Goal: Information Seeking & Learning: Learn about a topic

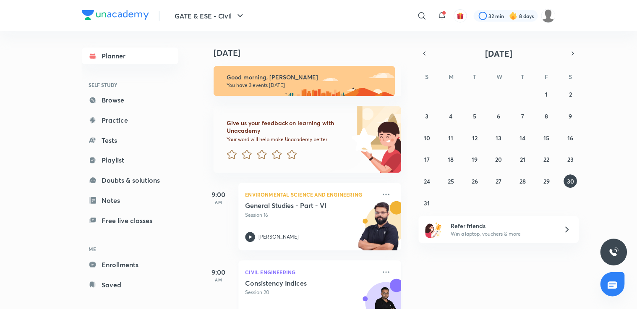
scroll to position [110, 0]
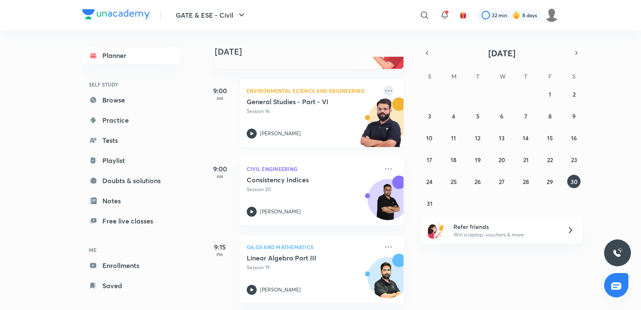
click at [383, 88] on icon at bounding box center [388, 91] width 10 height 10
click at [429, 122] on p "Go to course page" at bounding box center [447, 121] width 58 height 9
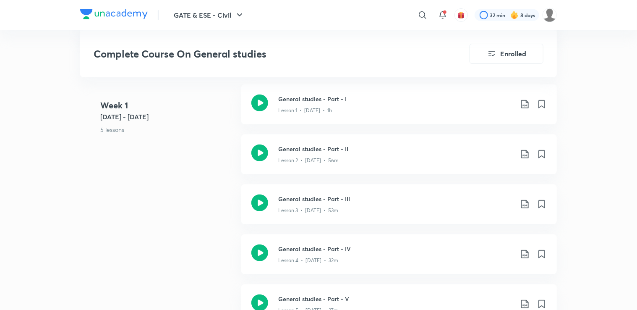
scroll to position [197, 0]
click at [525, 104] on icon at bounding box center [524, 103] width 7 height 8
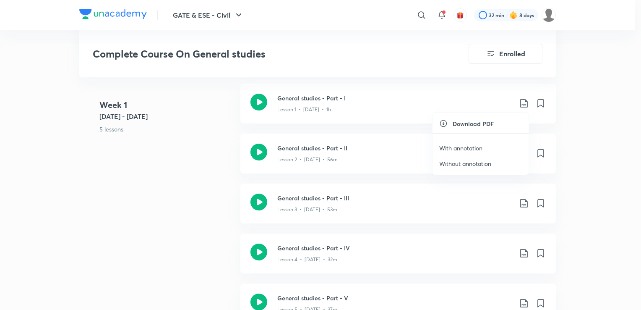
click at [466, 149] on p "With annotation" at bounding box center [460, 147] width 43 height 9
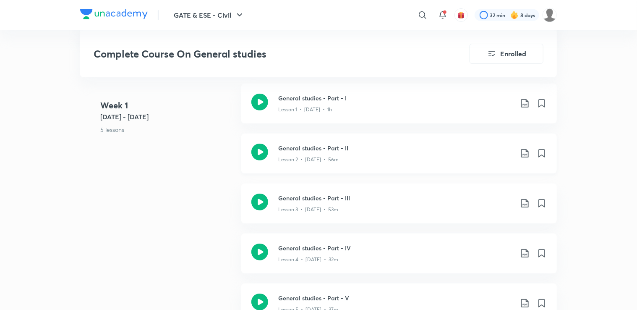
click at [527, 153] on icon at bounding box center [525, 153] width 10 height 10
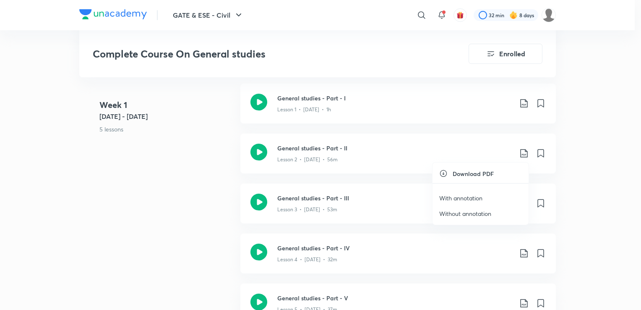
click at [458, 196] on p "With annotation" at bounding box center [460, 197] width 43 height 9
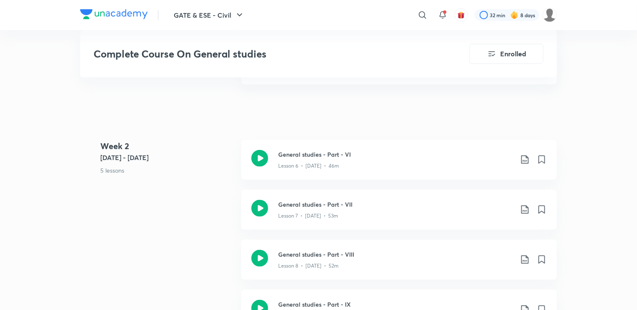
scroll to position [436, 0]
click at [525, 260] on icon at bounding box center [525, 259] width 10 height 10
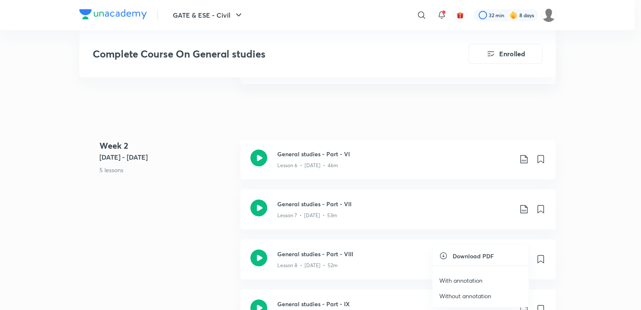
click at [453, 279] on p "With annotation" at bounding box center [460, 280] width 43 height 9
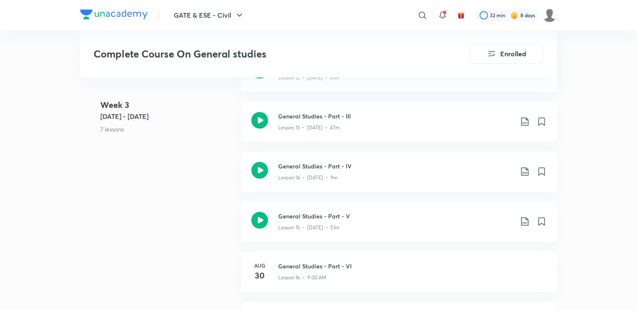
scroll to position [866, 0]
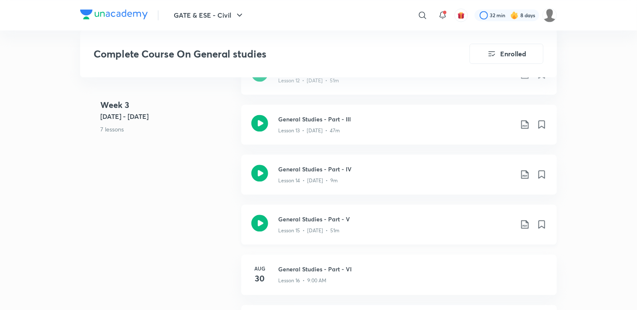
click at [520, 221] on icon at bounding box center [525, 224] width 10 height 10
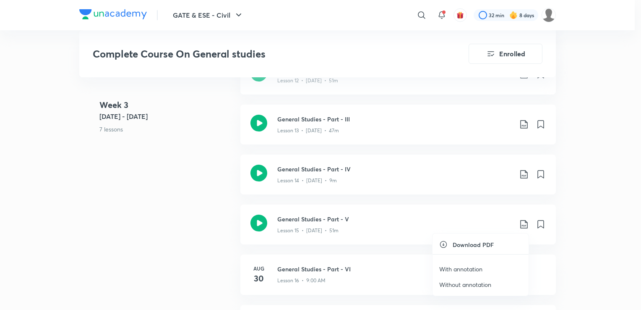
click at [460, 266] on p "With annotation" at bounding box center [460, 268] width 43 height 9
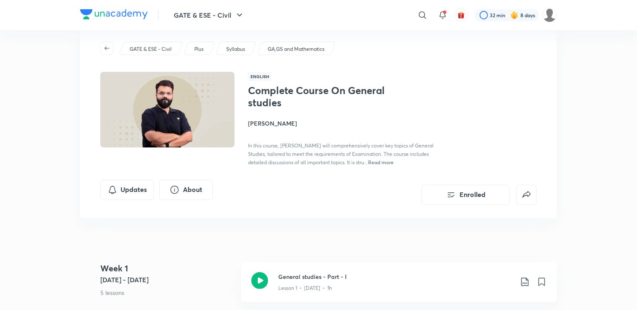
scroll to position [0, 0]
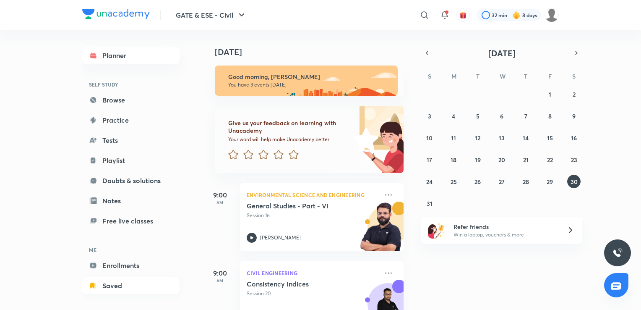
click at [114, 285] on link "Saved" at bounding box center [130, 285] width 97 height 17
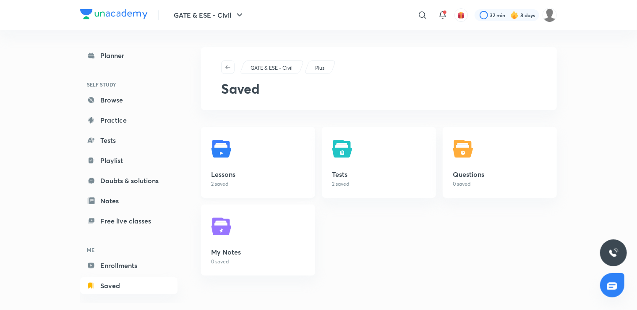
click at [239, 183] on p "2 saved" at bounding box center [258, 184] width 94 height 8
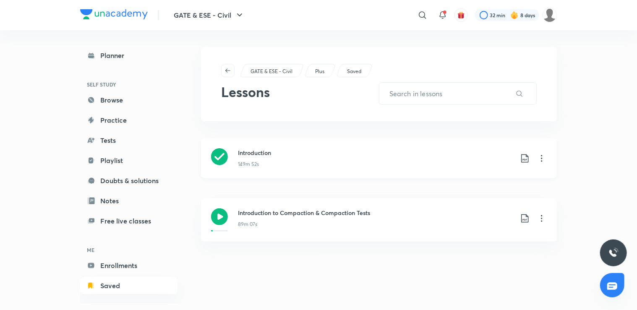
click at [542, 162] on icon at bounding box center [542, 158] width 10 height 10
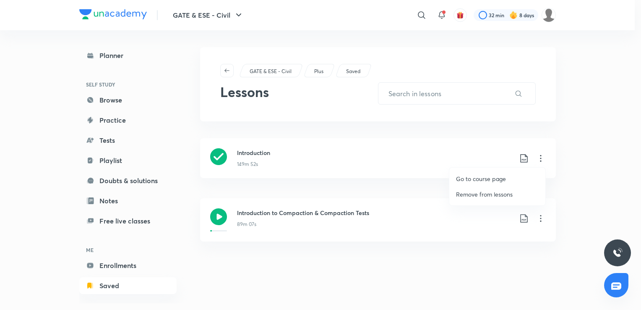
click at [480, 182] on p "Go to course page" at bounding box center [481, 178] width 50 height 9
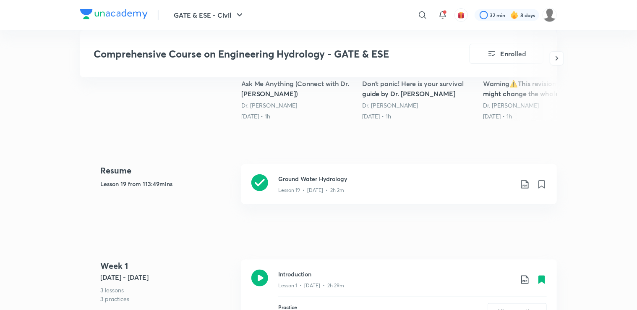
scroll to position [335, 0]
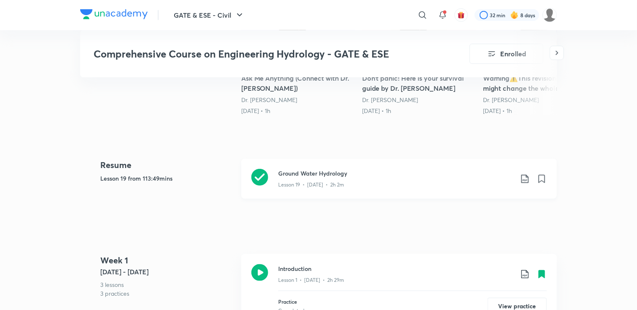
click at [450, 185] on div "Lesson 19 • [DATE] • 2h 2m" at bounding box center [395, 182] width 235 height 11
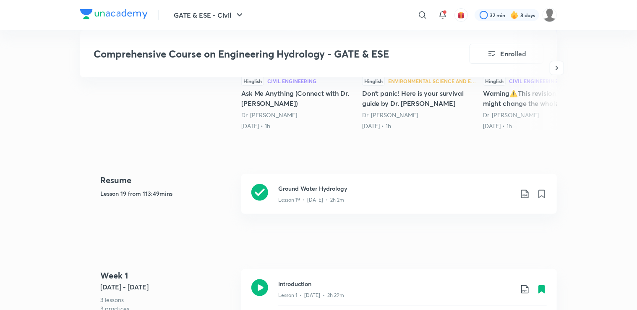
scroll to position [342, 0]
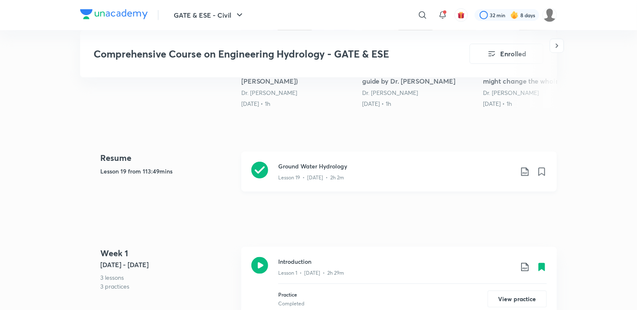
click at [524, 172] on icon at bounding box center [524, 171] width 7 height 8
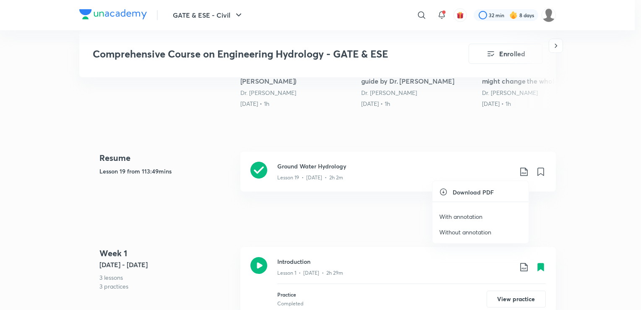
click at [459, 218] on p "With annotation" at bounding box center [460, 216] width 43 height 9
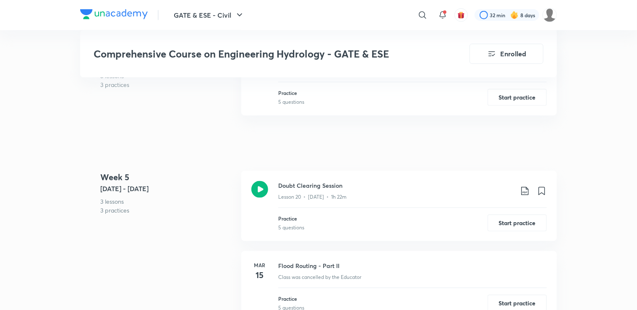
scroll to position [2062, 0]
click at [526, 190] on icon at bounding box center [525, 190] width 10 height 10
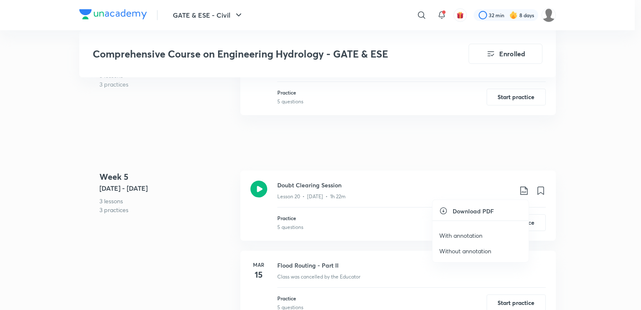
click at [456, 232] on p "With annotation" at bounding box center [460, 235] width 43 height 9
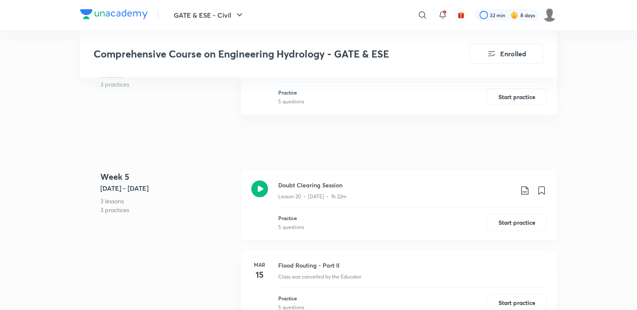
click at [305, 189] on div "Lesson 20 • [DATE] • 1h 22m" at bounding box center [395, 194] width 235 height 11
